Goal: Task Accomplishment & Management: Manage account settings

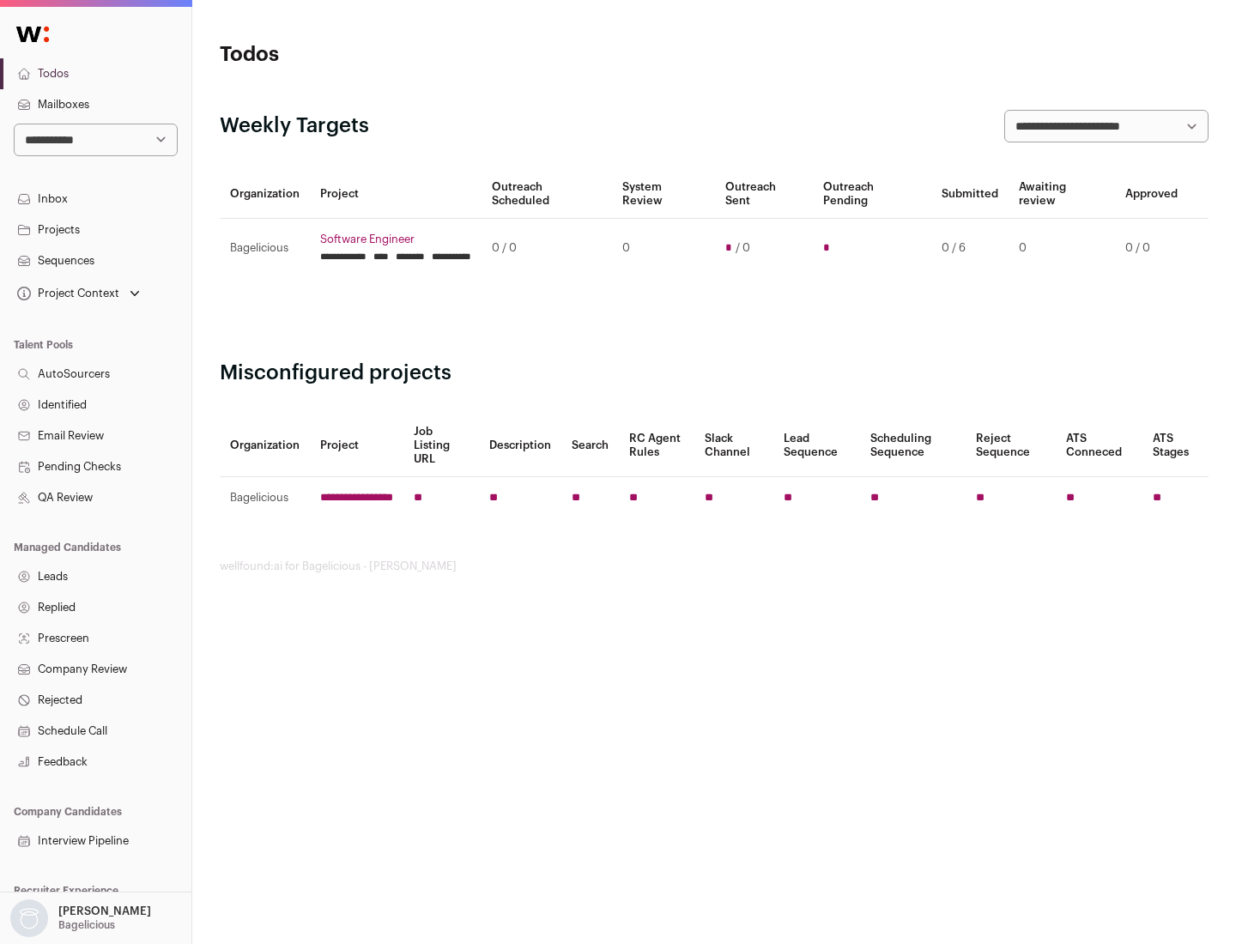
click at [95, 229] on link "Projects" at bounding box center [95, 230] width 191 height 31
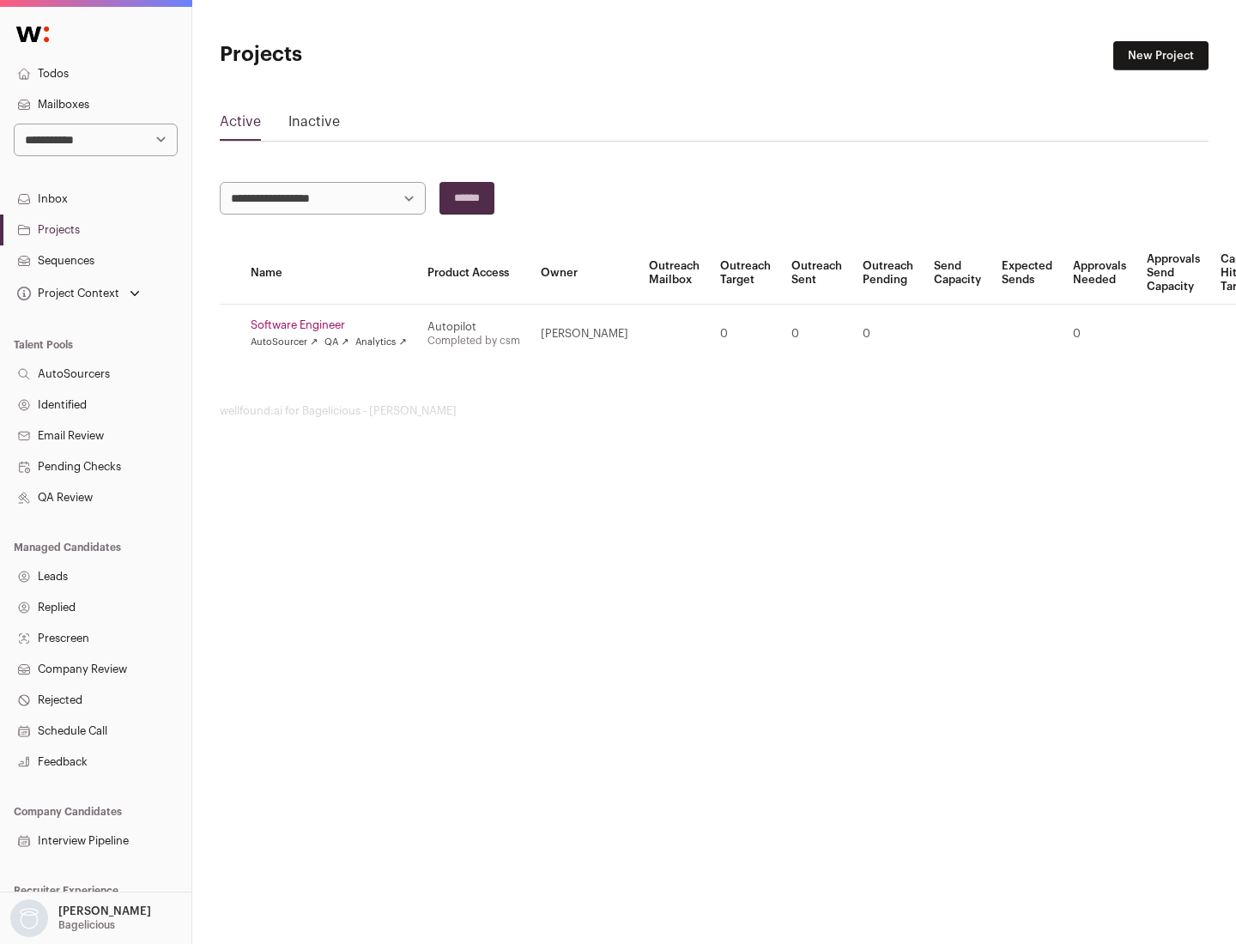
click at [334, 325] on link "Software Engineer" at bounding box center [329, 326] width 156 height 14
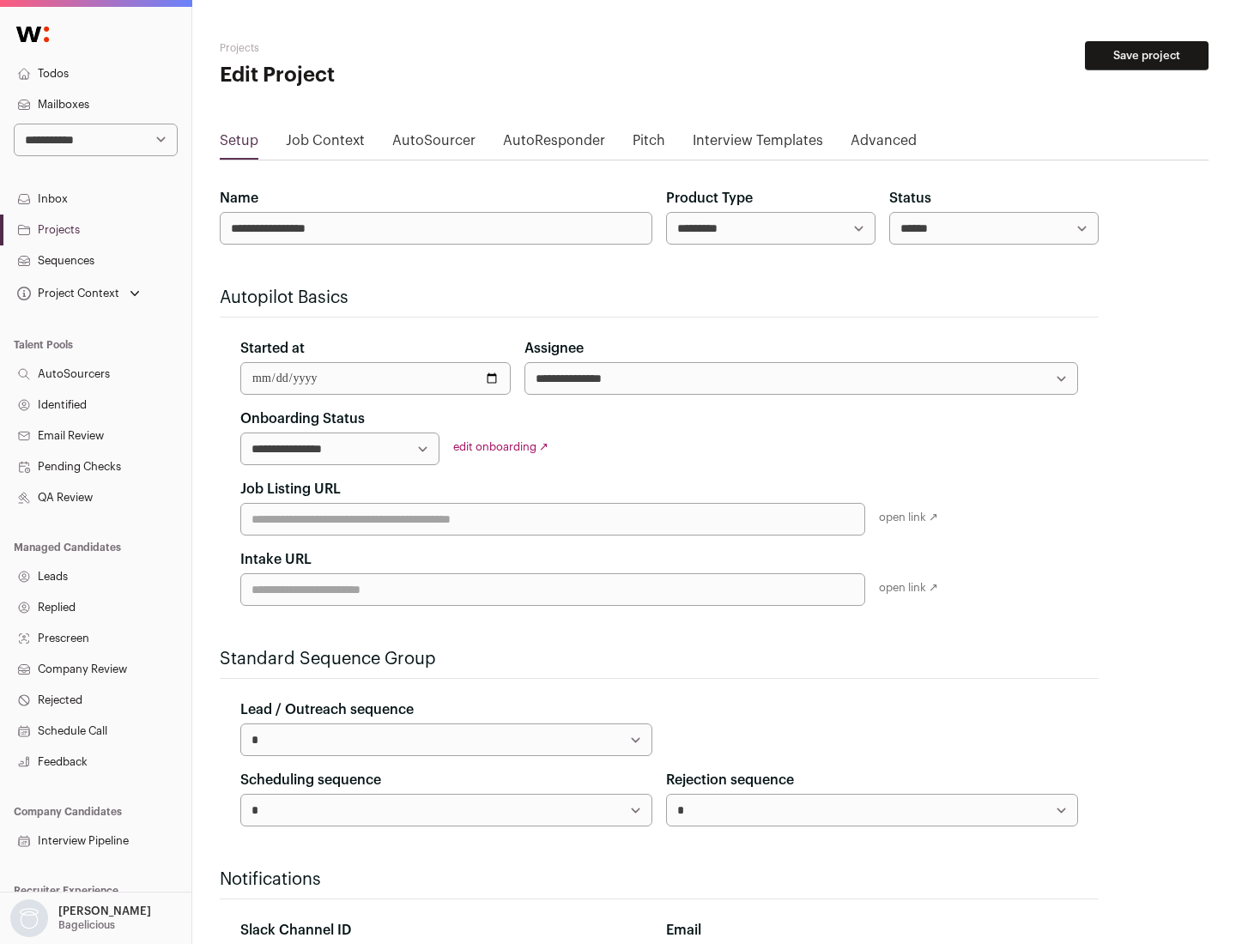
click at [1147, 56] on button "Save project" at bounding box center [1147, 55] width 124 height 29
